Goal: Task Accomplishment & Management: Manage account settings

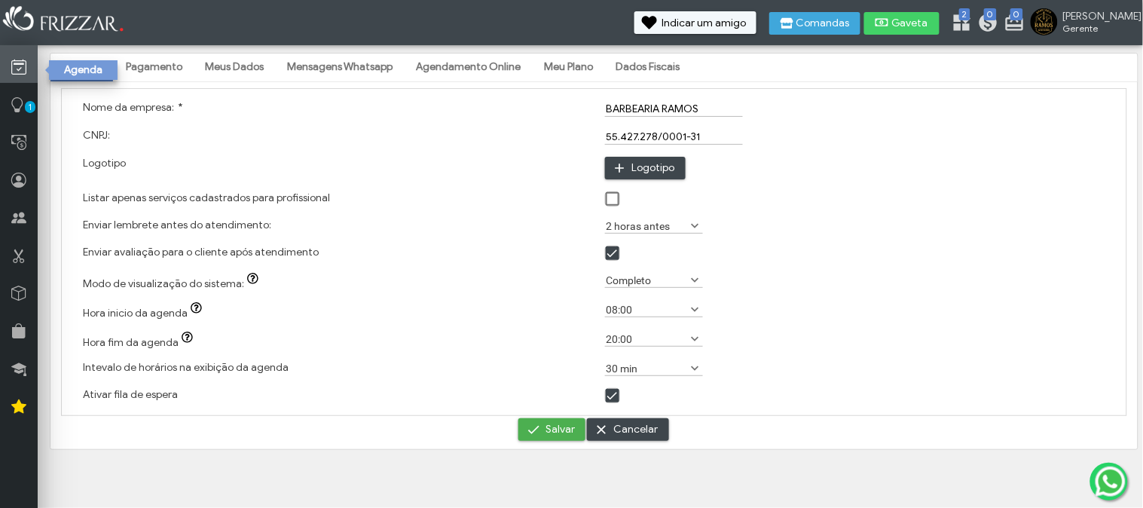
click at [18, 76] on icon at bounding box center [18, 67] width 15 height 19
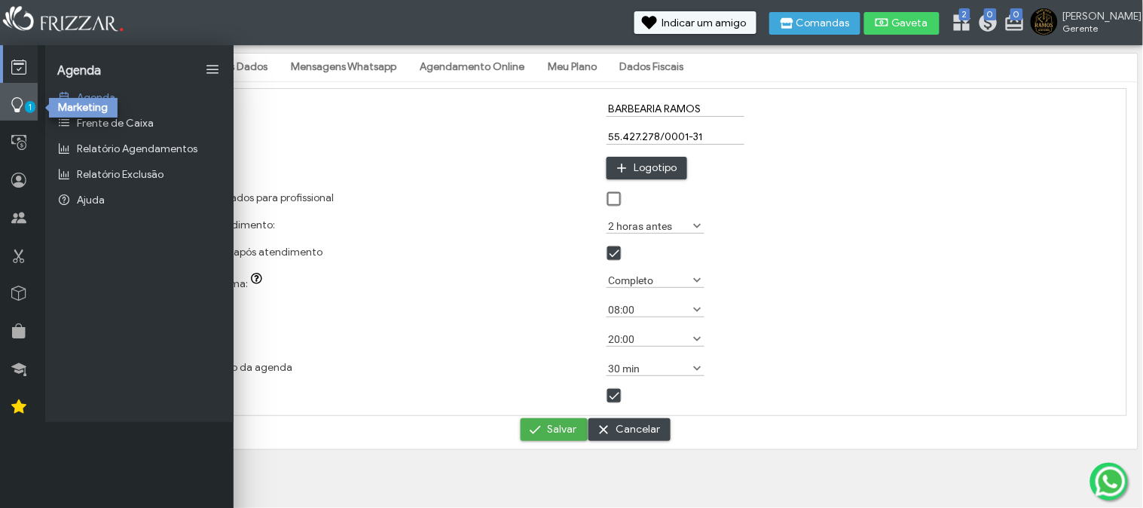
click at [21, 96] on icon at bounding box center [17, 105] width 15 height 19
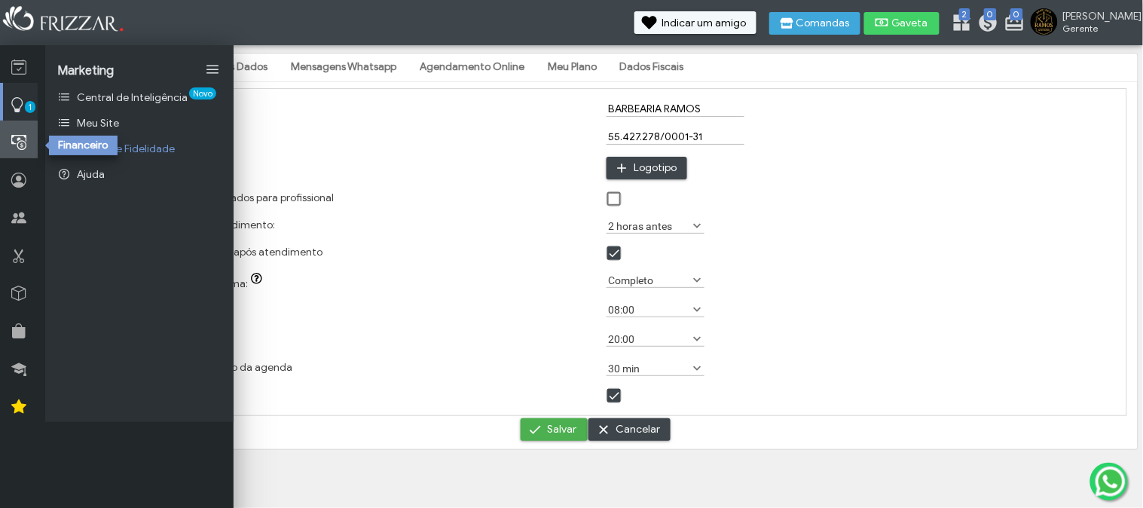
click at [25, 132] on link at bounding box center [19, 140] width 38 height 38
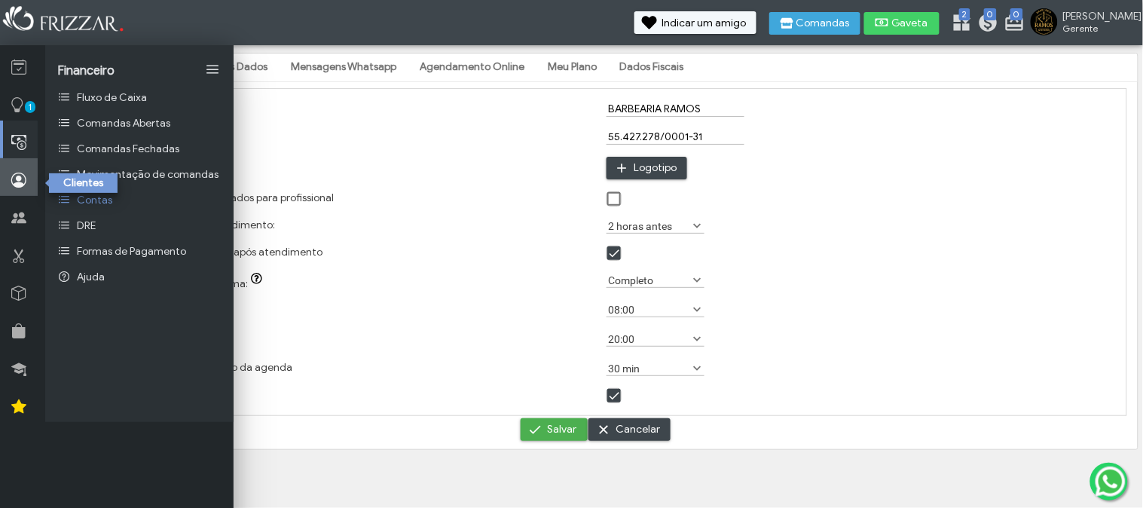
click at [26, 172] on link at bounding box center [19, 177] width 38 height 38
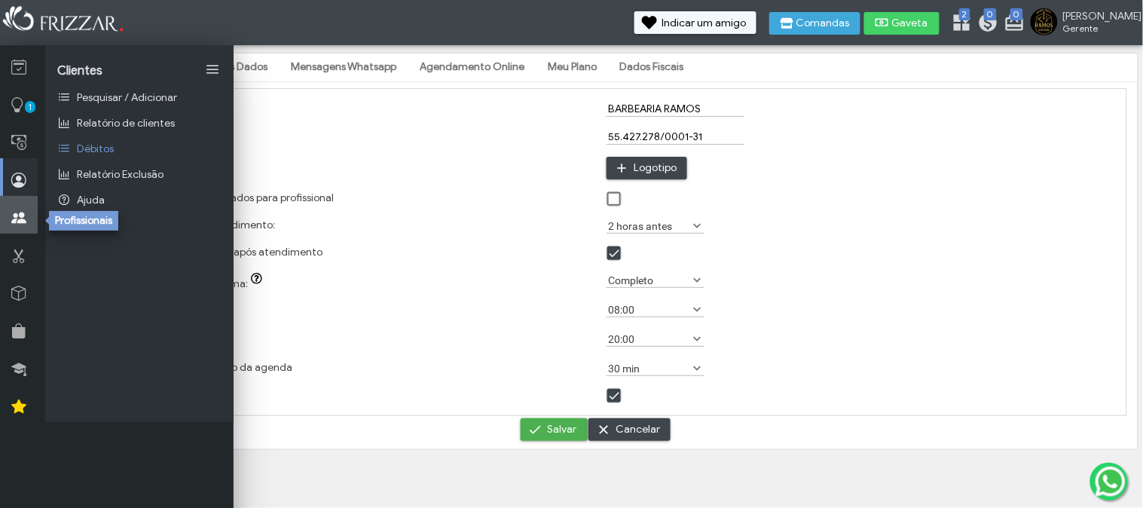
click at [17, 206] on link at bounding box center [19, 215] width 38 height 38
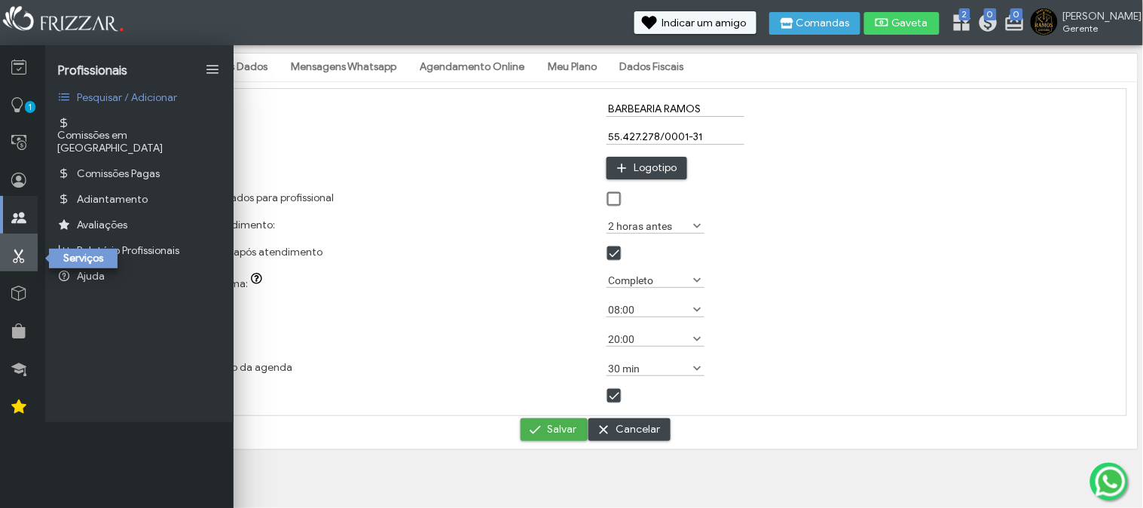
click at [23, 270] on link at bounding box center [19, 253] width 38 height 38
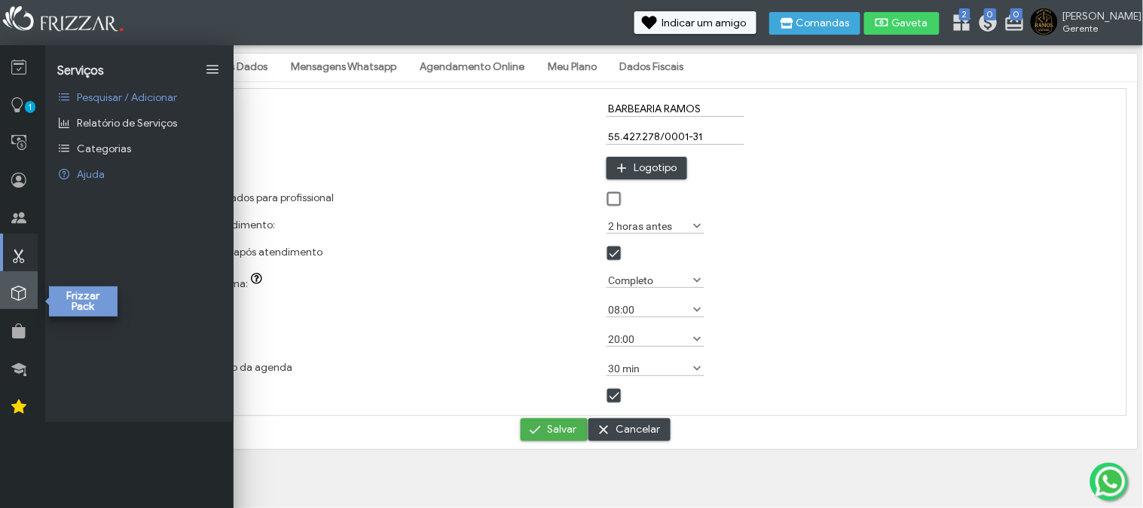
click at [20, 291] on icon at bounding box center [18, 293] width 15 height 19
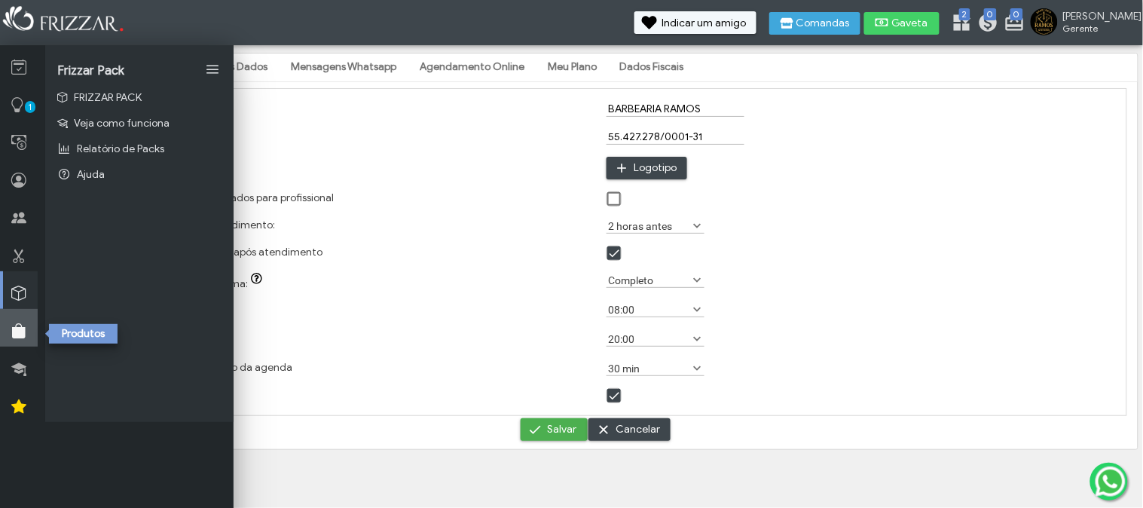
click at [21, 332] on icon at bounding box center [18, 331] width 15 height 19
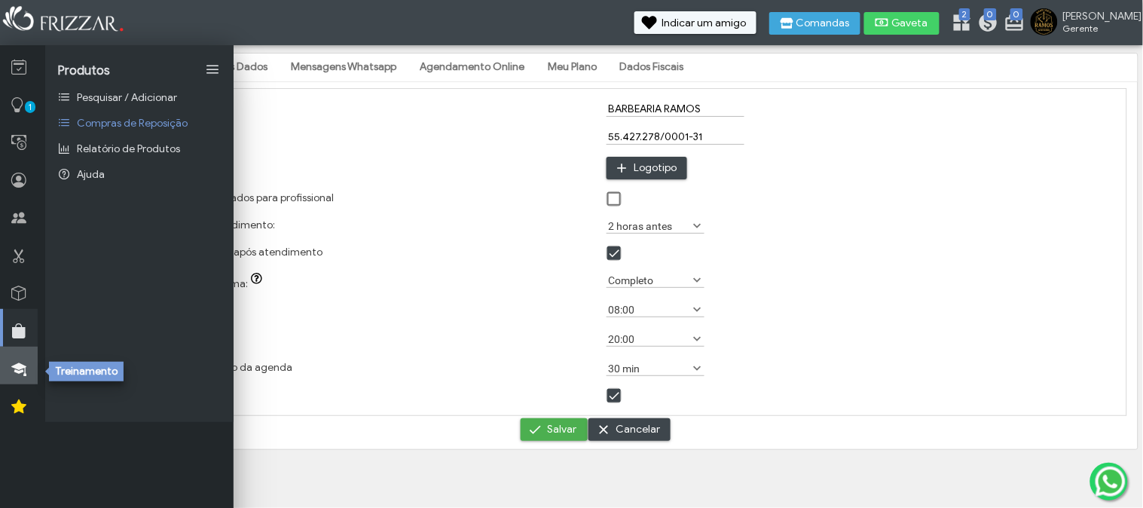
click at [12, 375] on icon at bounding box center [18, 368] width 15 height 19
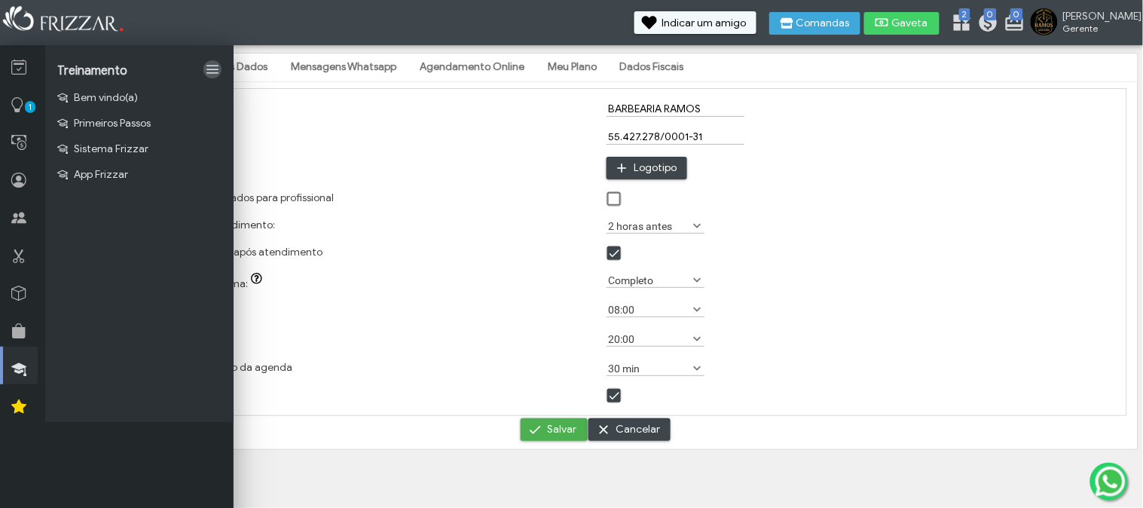
click at [212, 66] on link at bounding box center [212, 69] width 18 height 18
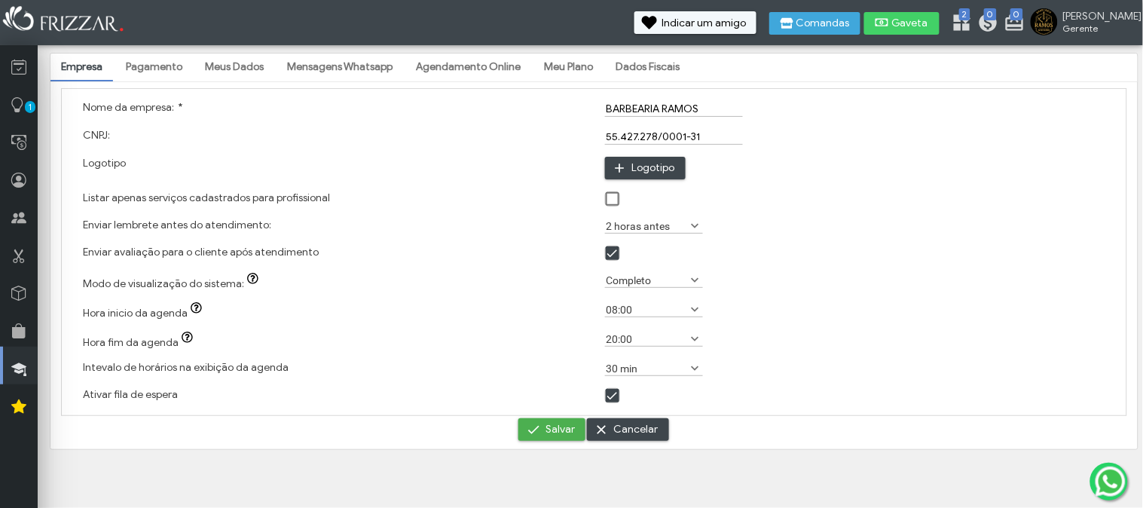
click at [570, 63] on link "Meu Plano" at bounding box center [568, 67] width 70 height 26
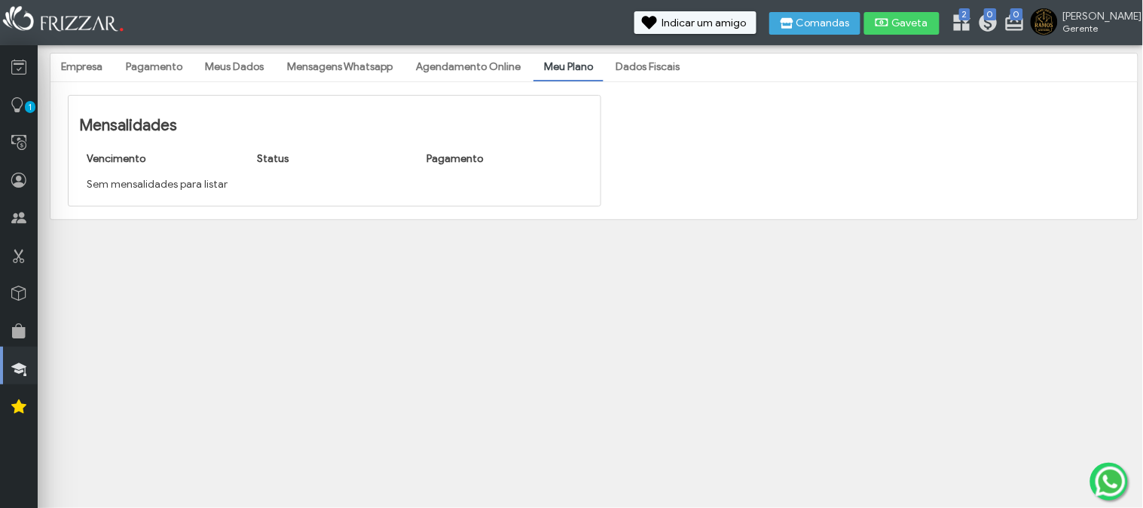
click at [634, 63] on link "Dados Fiscais" at bounding box center [648, 67] width 85 height 26
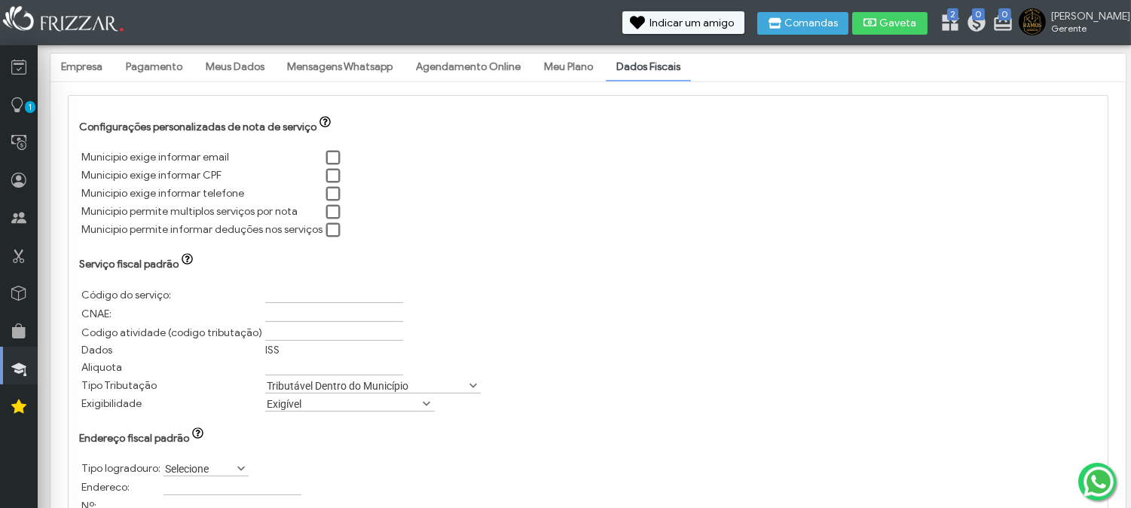
click at [476, 65] on link "Agendamento Online" at bounding box center [468, 67] width 126 height 26
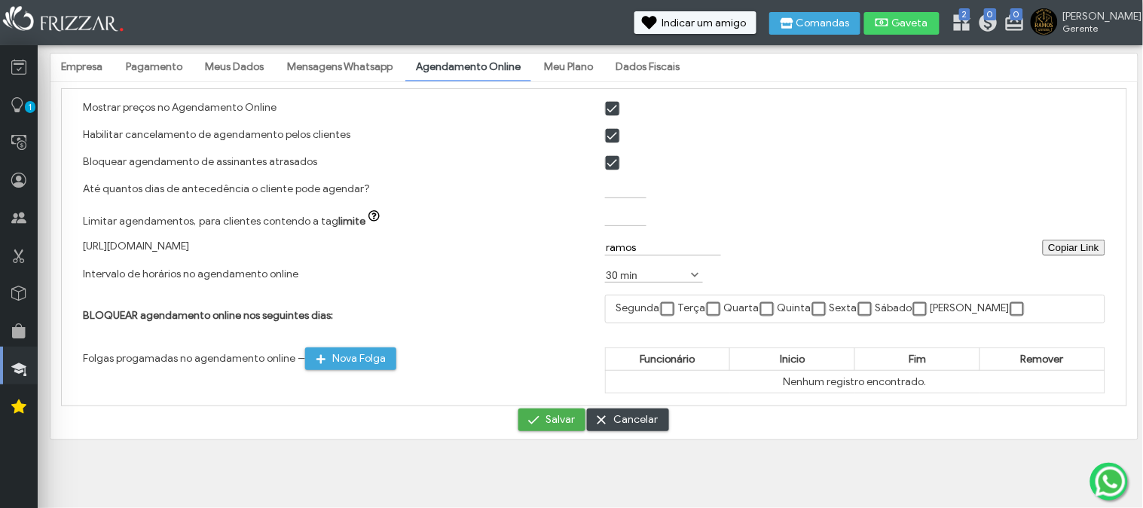
click at [357, 63] on link "Mensagens Whatsapp" at bounding box center [339, 67] width 127 height 26
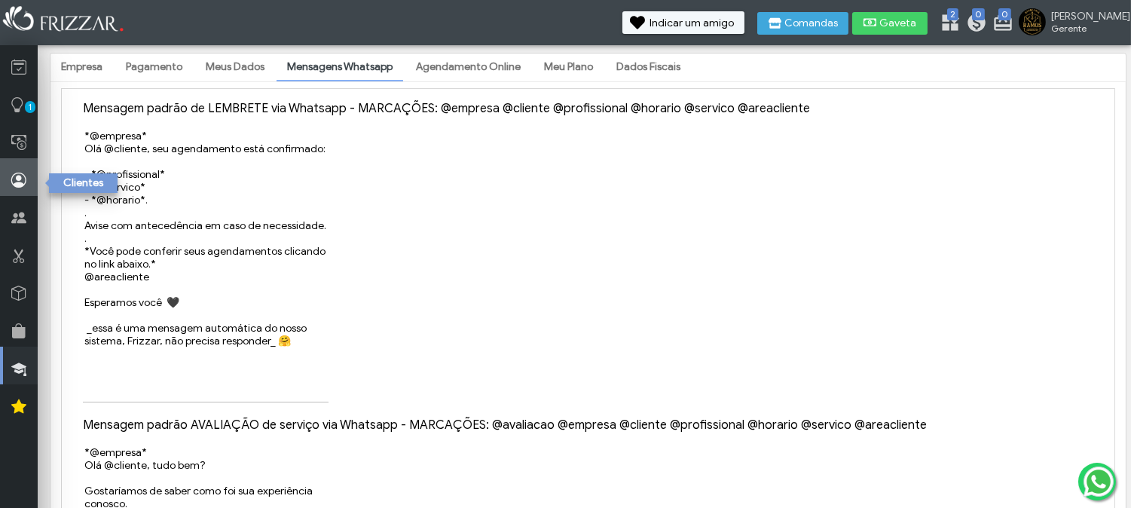
click at [16, 167] on link at bounding box center [19, 177] width 38 height 38
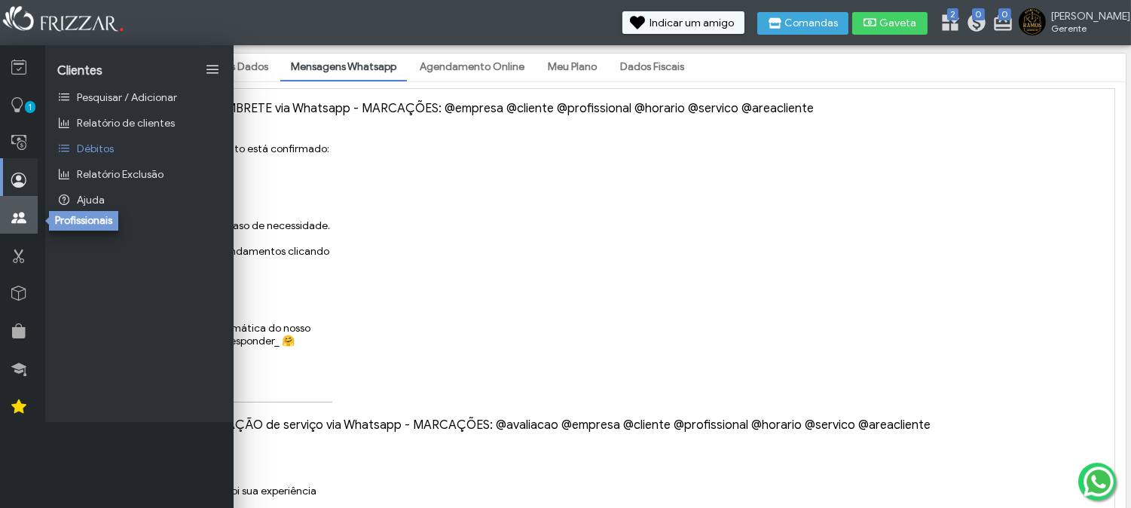
click at [28, 220] on link at bounding box center [19, 215] width 38 height 38
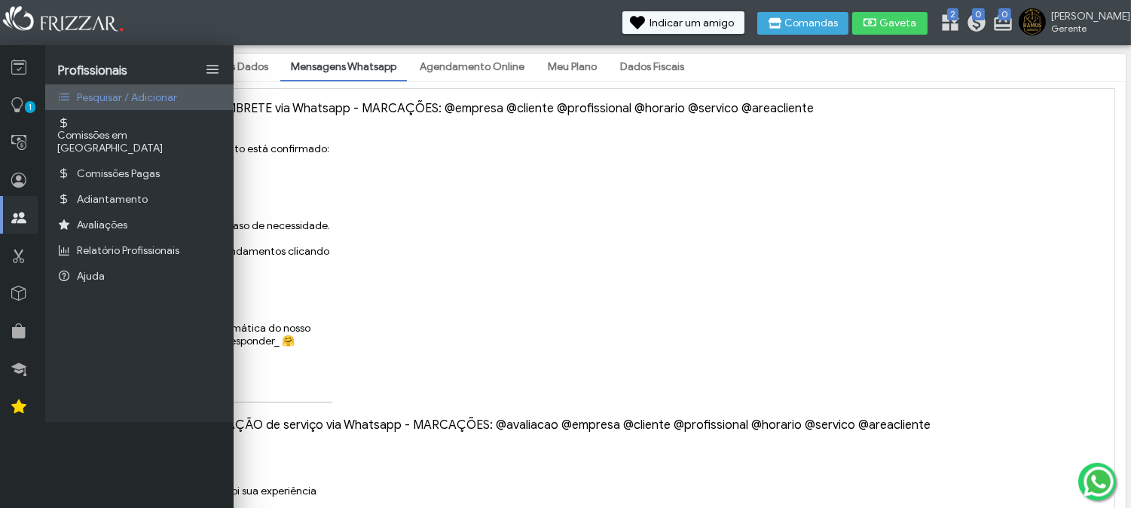
click at [117, 103] on span "Pesquisar / Adicionar" at bounding box center [127, 97] width 100 height 13
